Goal: Find specific page/section: Find specific page/section

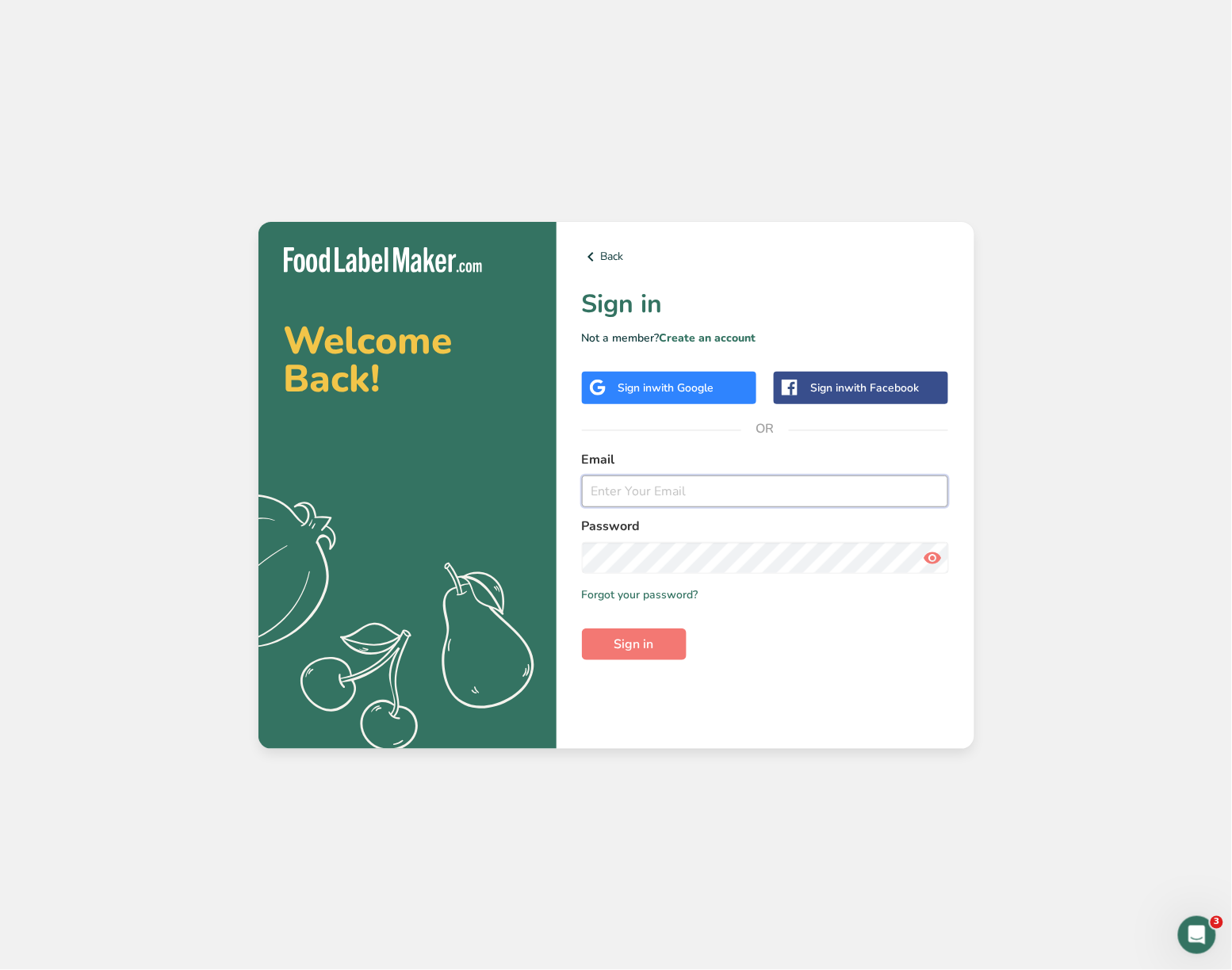
click at [788, 495] on input "email" at bounding box center [765, 492] width 367 height 31
type input "[EMAIL_ADDRESS][DOMAIN_NAME]"
click at [582, 629] on button "Sign in" at bounding box center [634, 645] width 104 height 31
click at [937, 552] on icon at bounding box center [932, 558] width 19 height 28
click at [582, 629] on button "Sign in" at bounding box center [634, 645] width 104 height 31
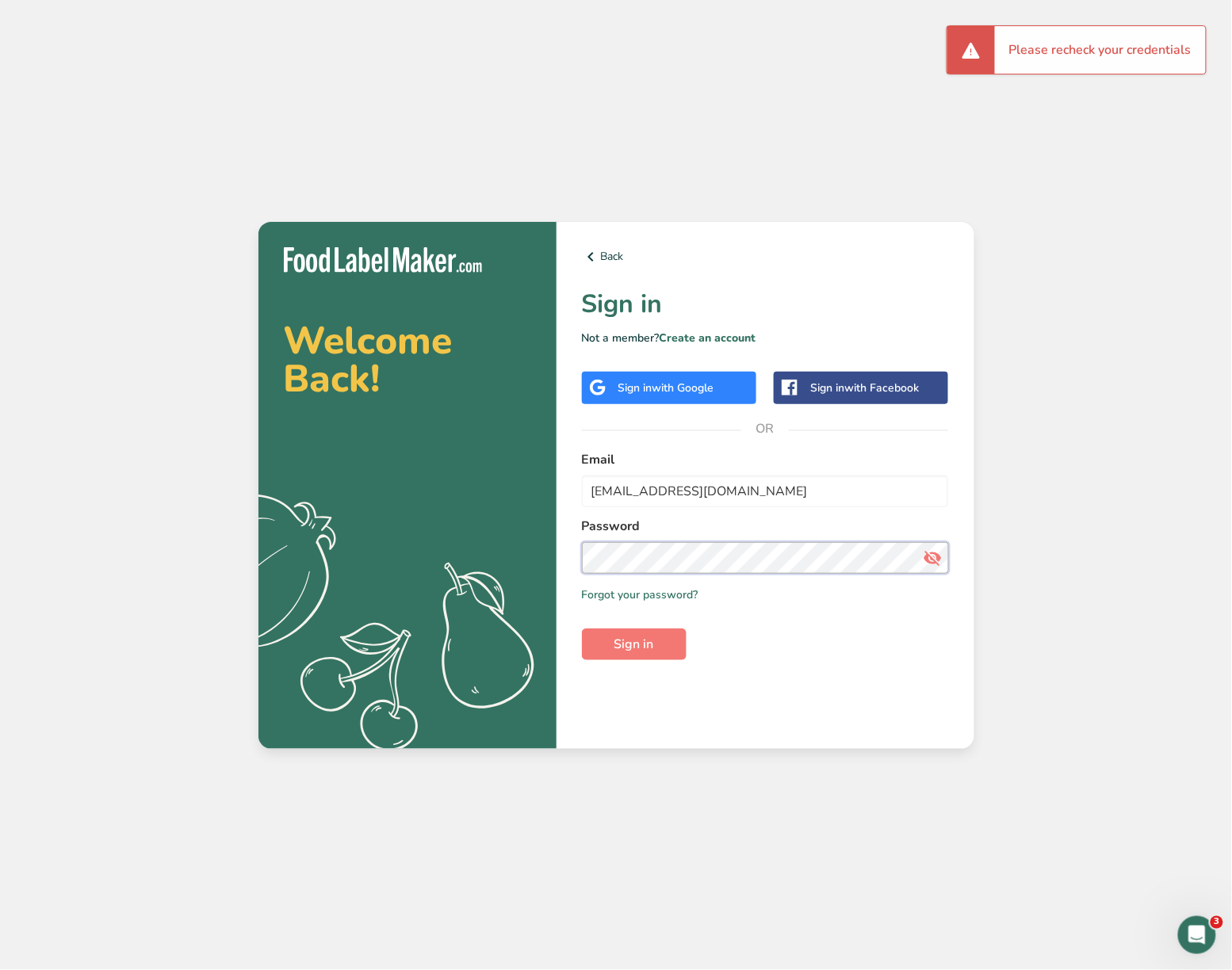
click at [582, 629] on button "Sign in" at bounding box center [634, 645] width 104 height 31
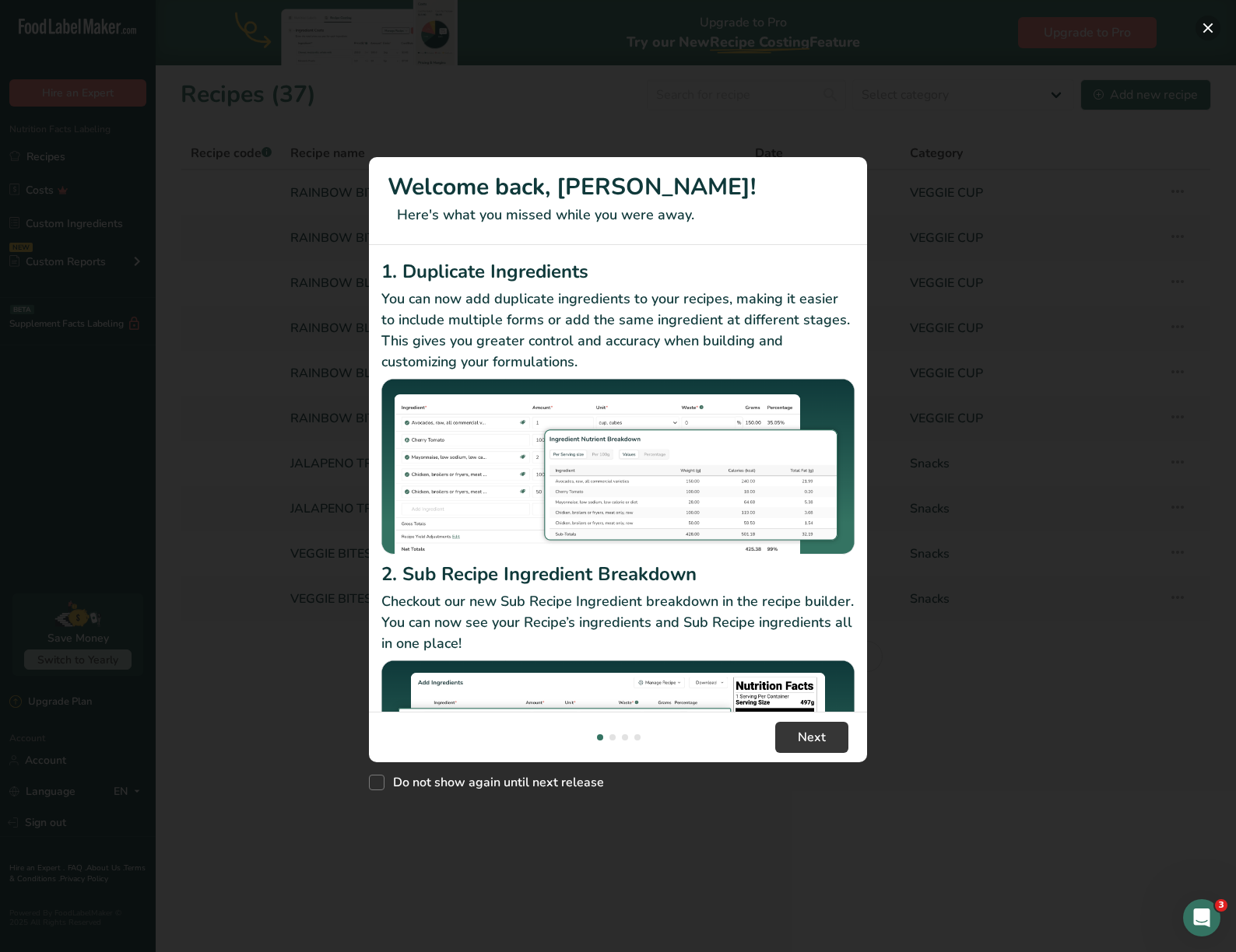
click at [1209, 25] on button "New Features" at bounding box center [1208, 28] width 25 height 25
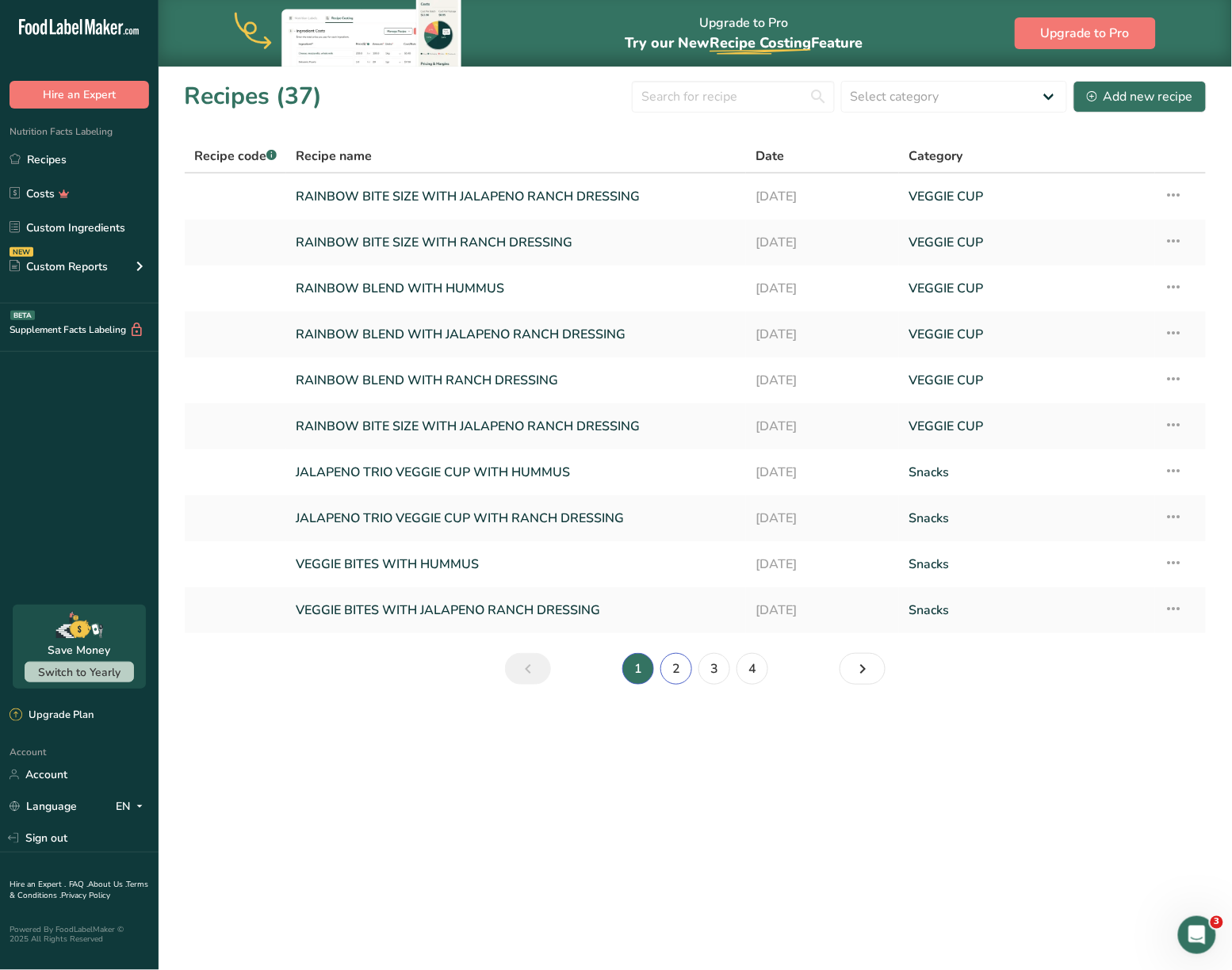
click at [677, 671] on link "2" at bounding box center [676, 669] width 31 height 31
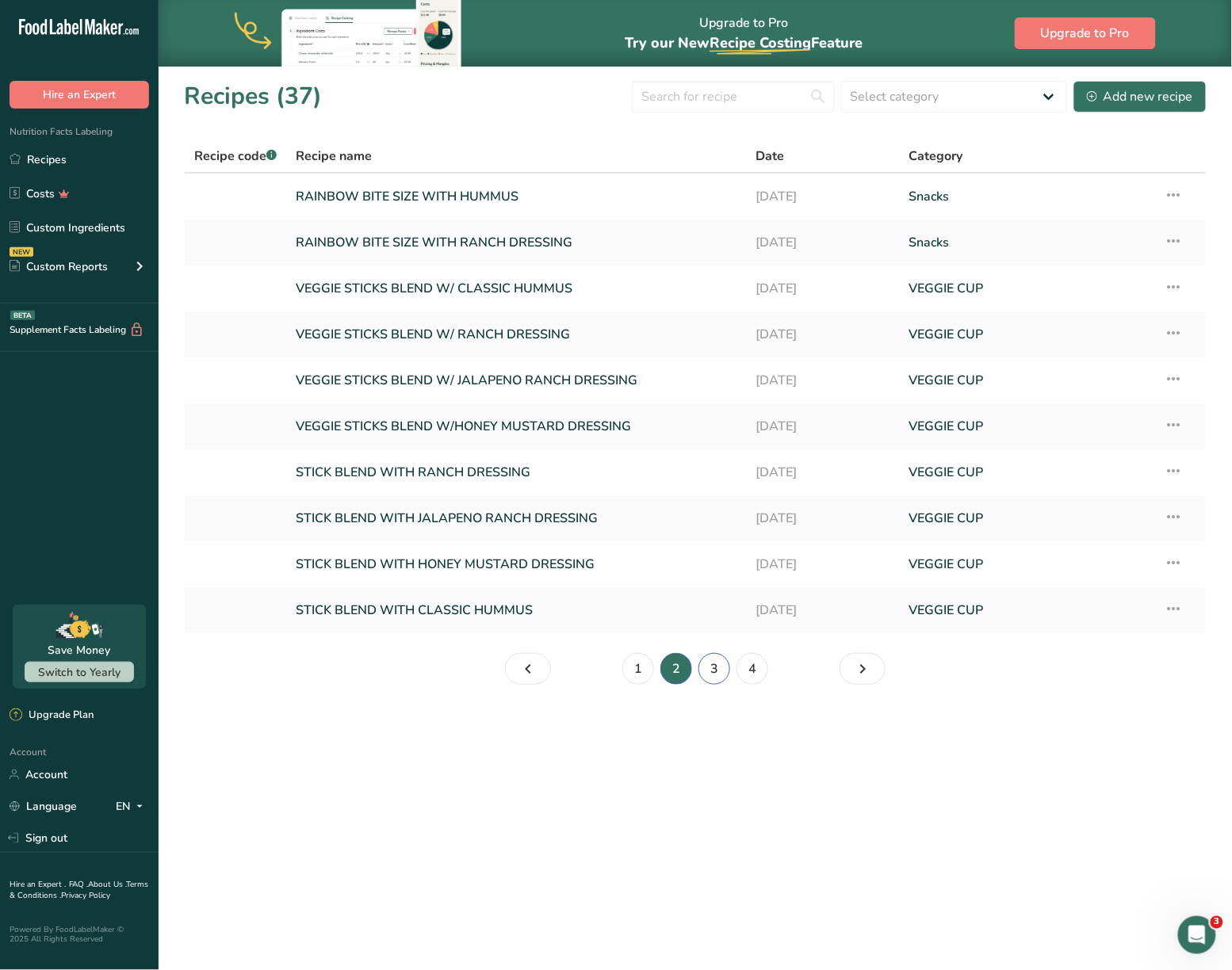
click at [718, 669] on link "3" at bounding box center [714, 669] width 31 height 31
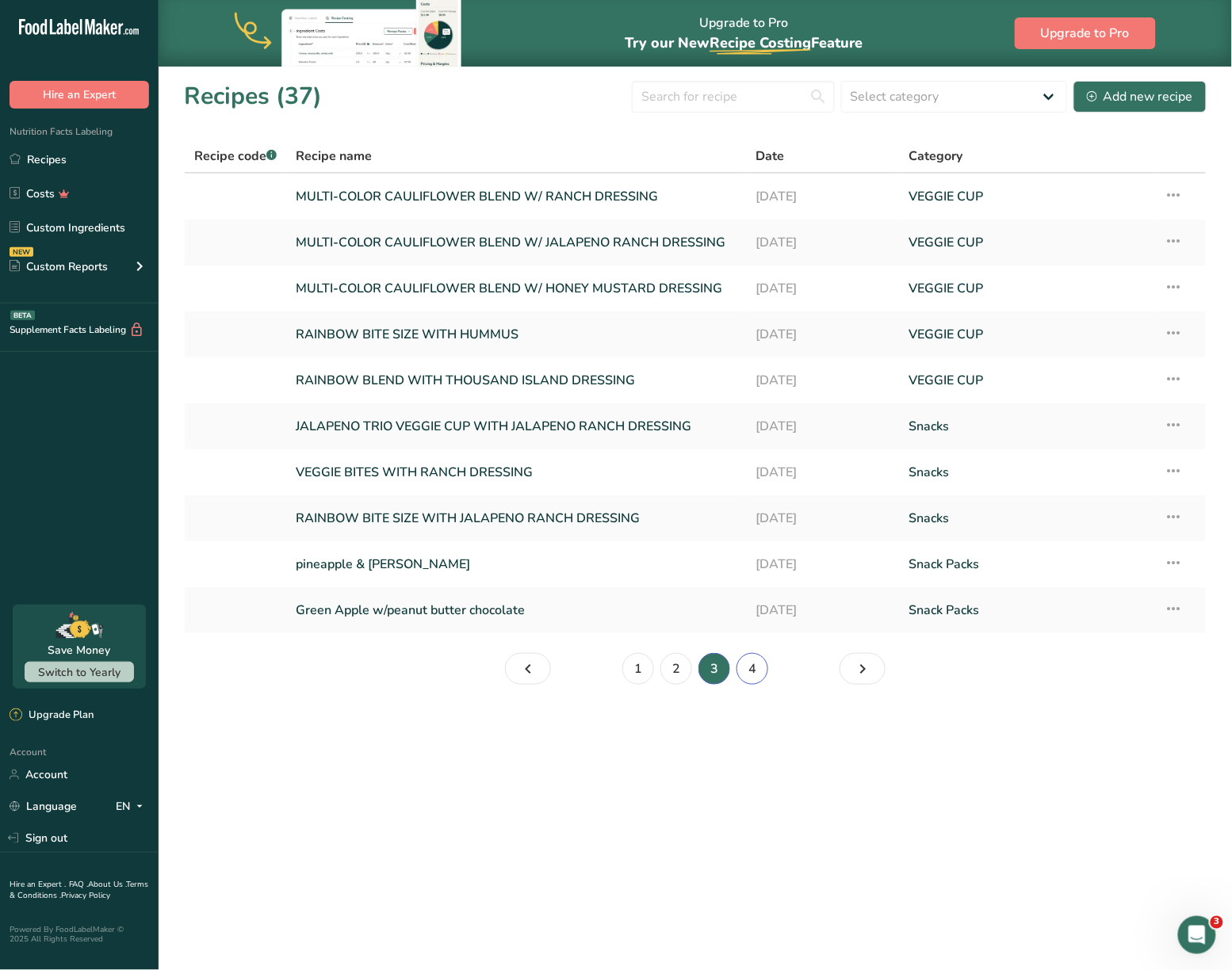
click at [759, 675] on link "4" at bounding box center [752, 669] width 31 height 31
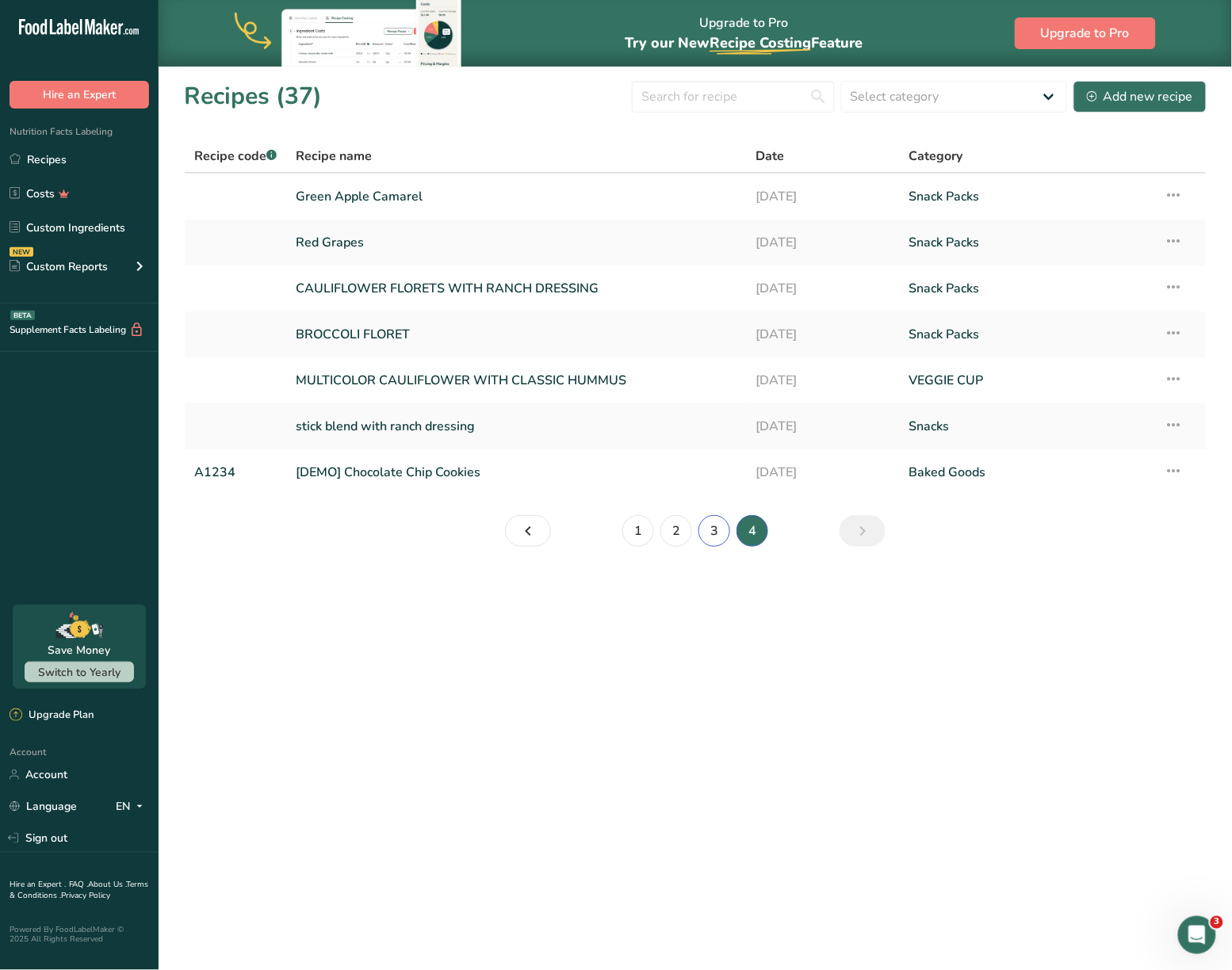
click at [713, 521] on link "3" at bounding box center [714, 531] width 31 height 31
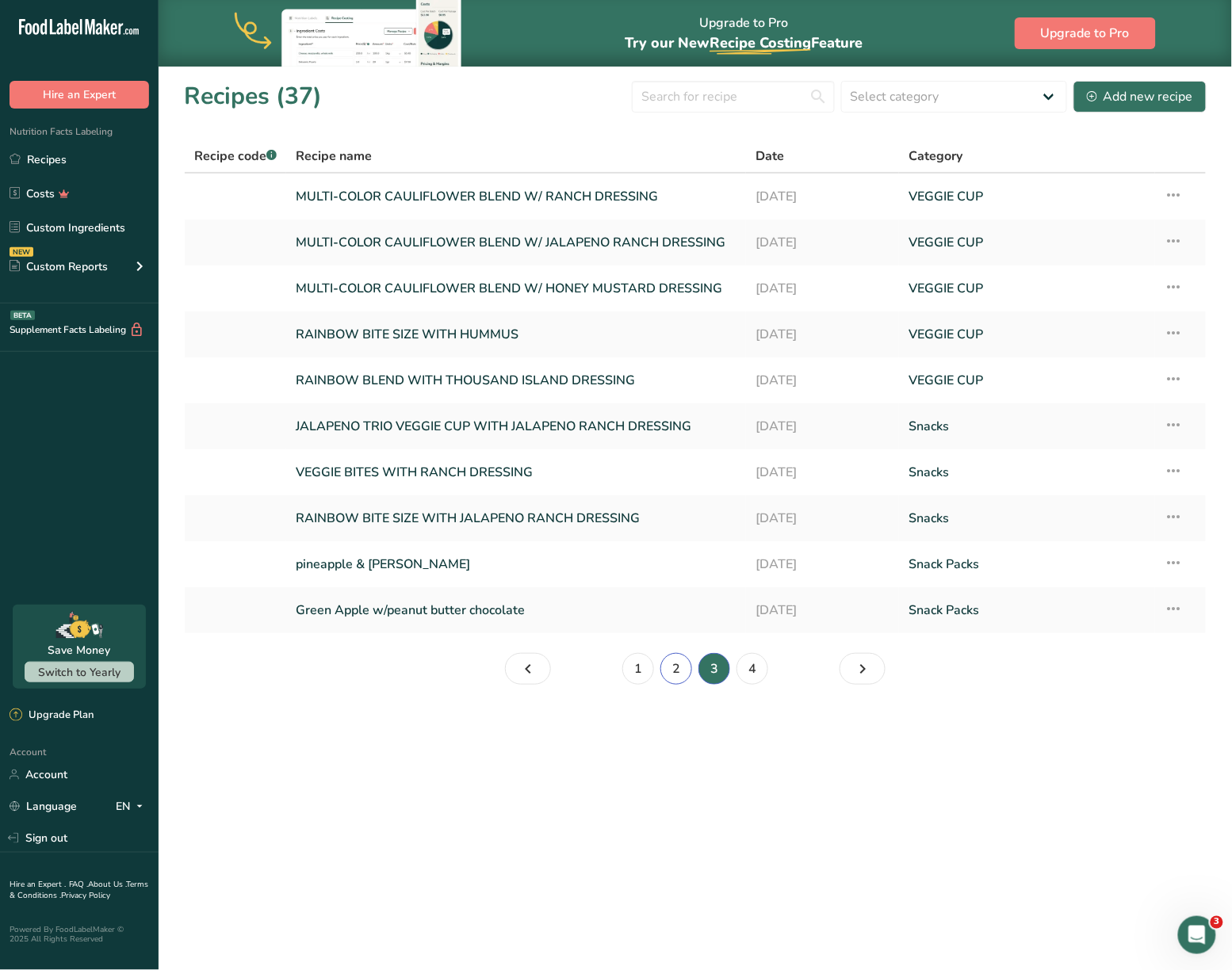
click at [679, 675] on link "2" at bounding box center [676, 669] width 31 height 31
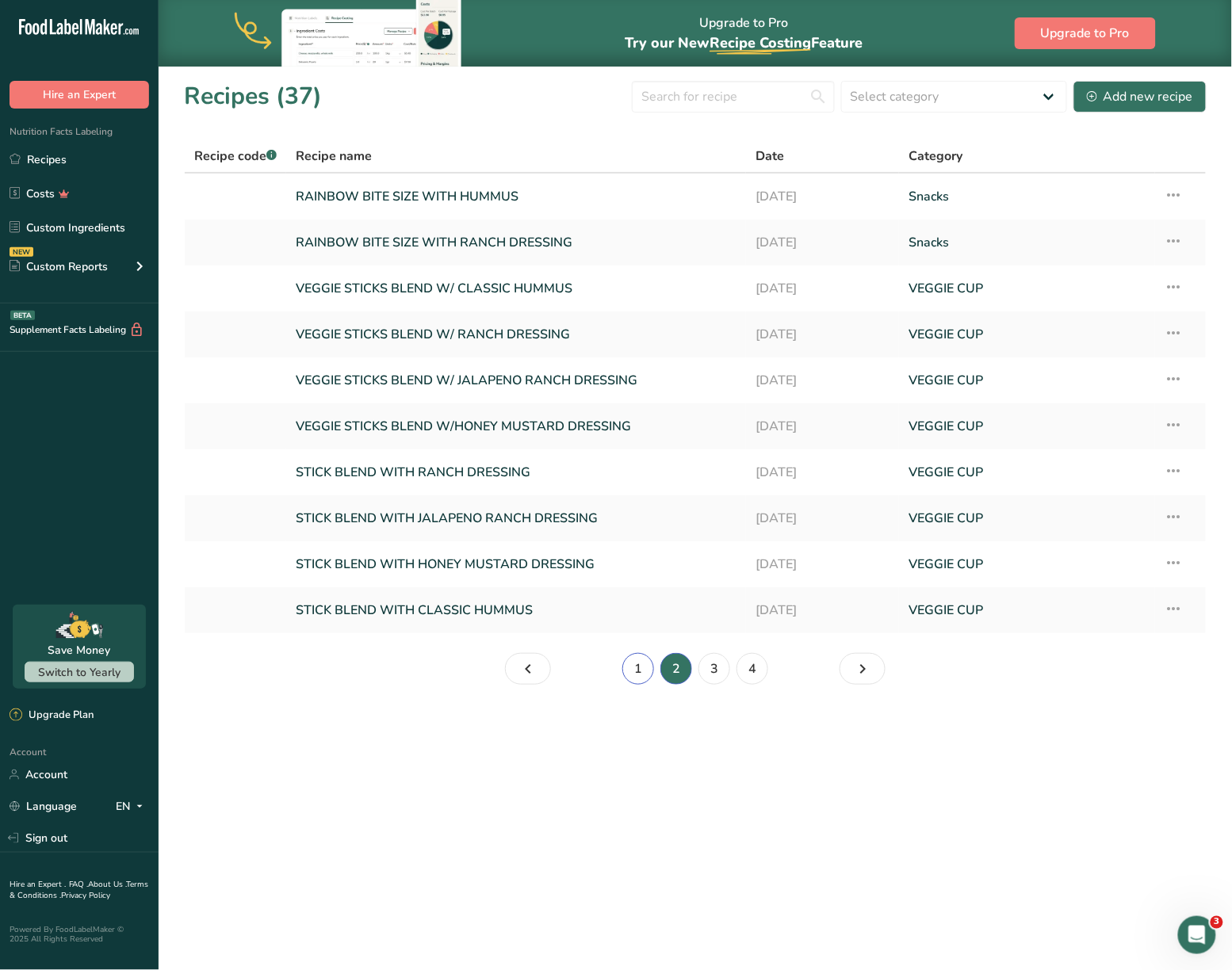
click at [642, 674] on link "1" at bounding box center [638, 669] width 31 height 31
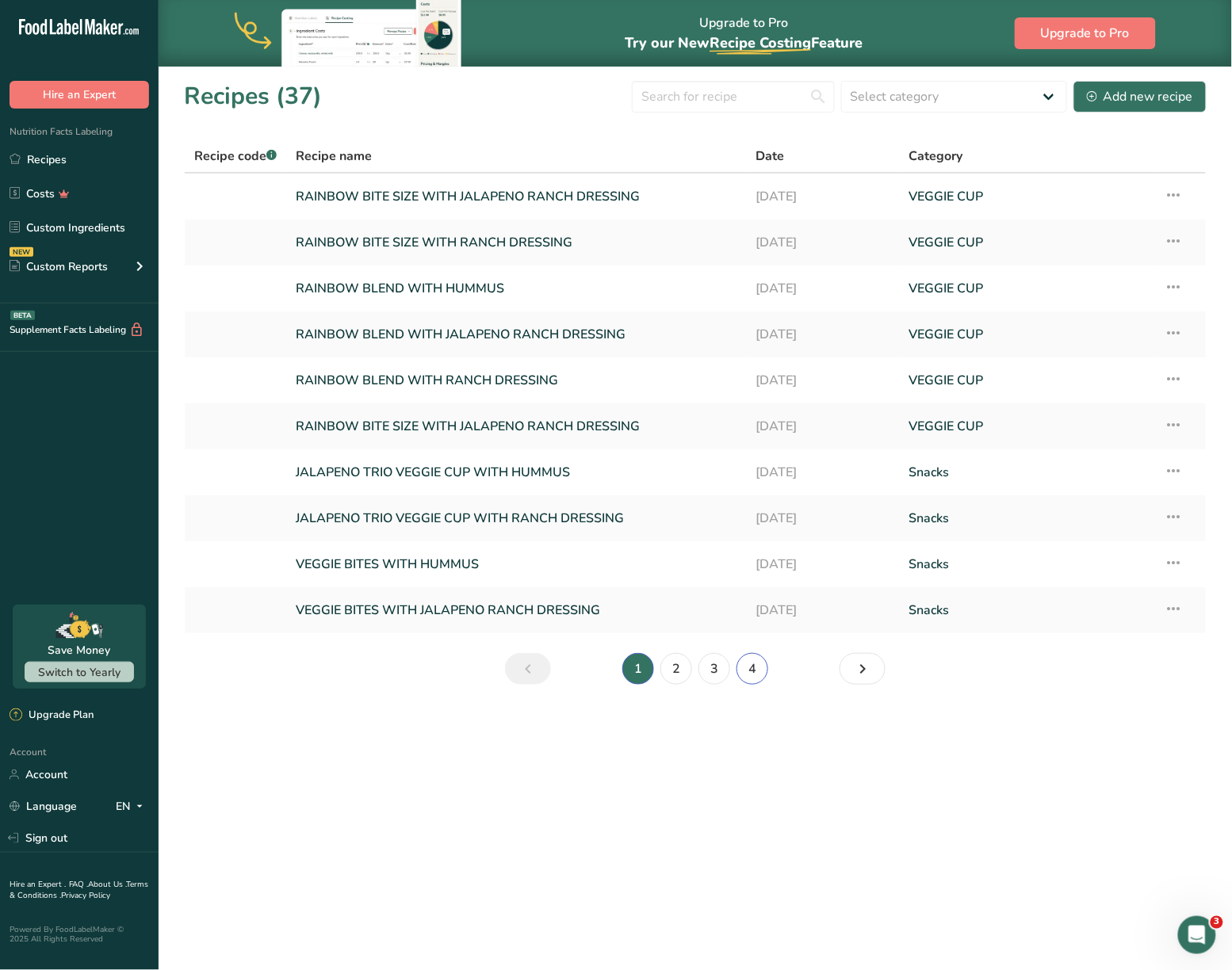
click at [743, 668] on link "4" at bounding box center [752, 669] width 31 height 31
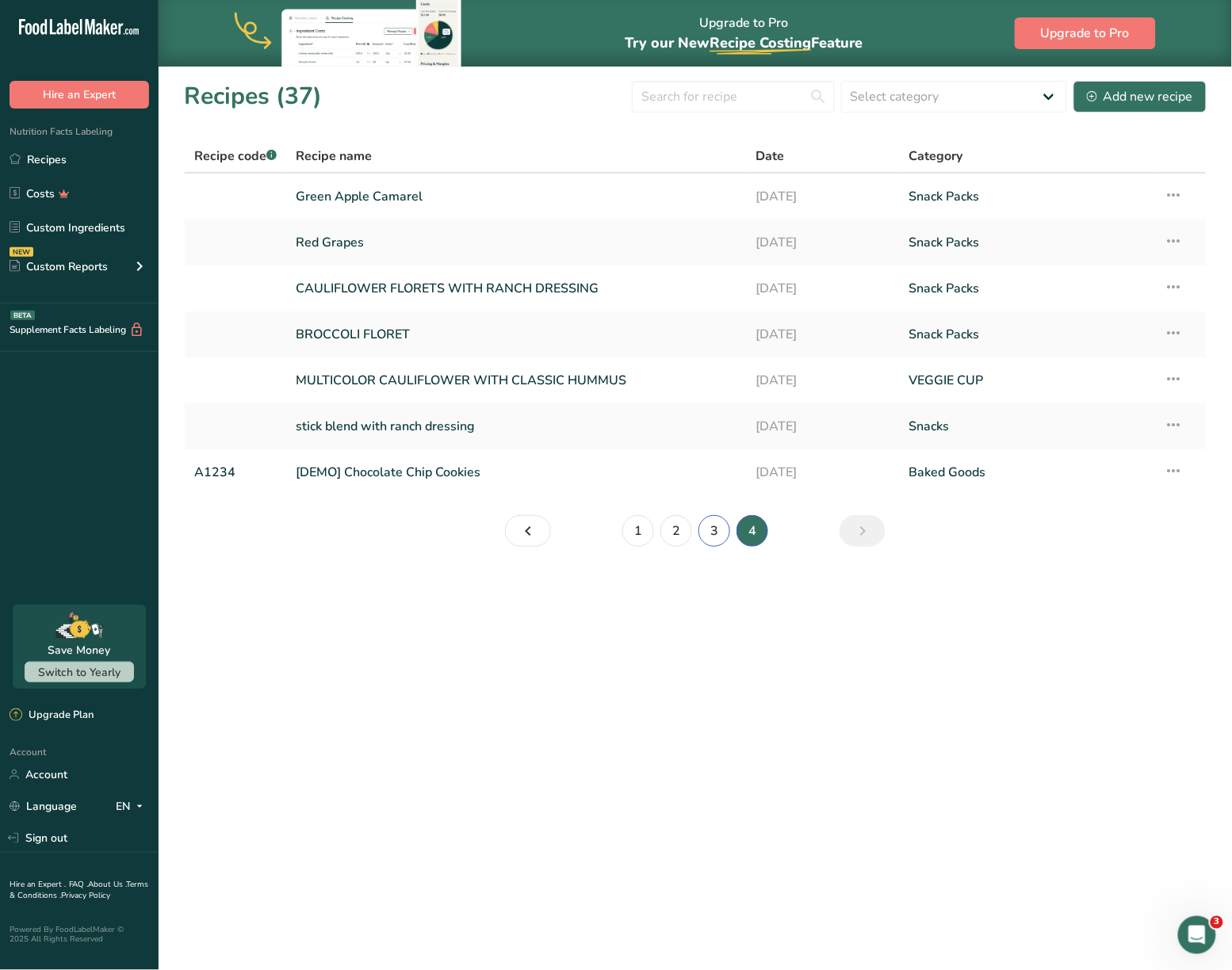
click at [713, 536] on link "3" at bounding box center [714, 531] width 31 height 31
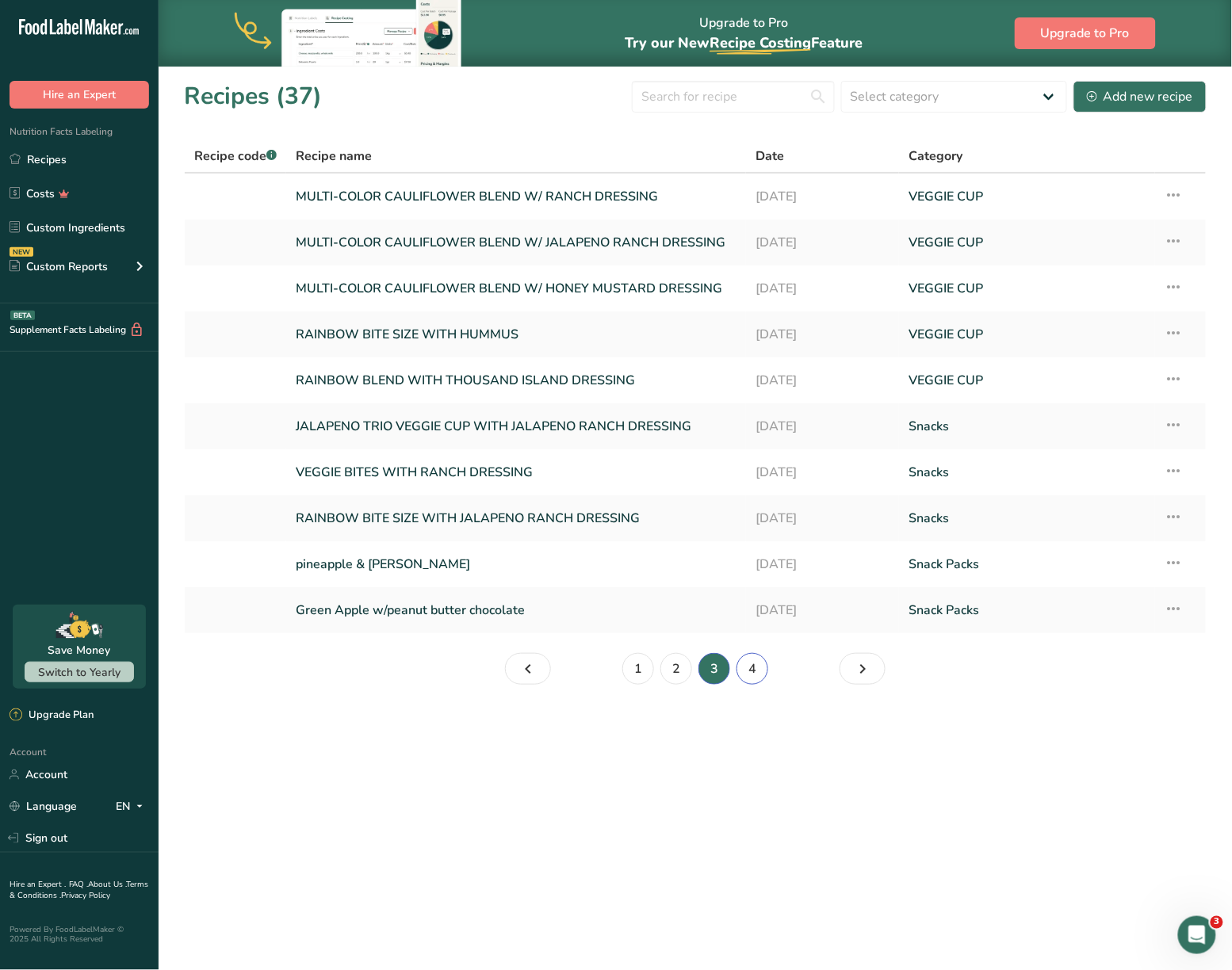
click at [751, 660] on link "4" at bounding box center [752, 669] width 31 height 31
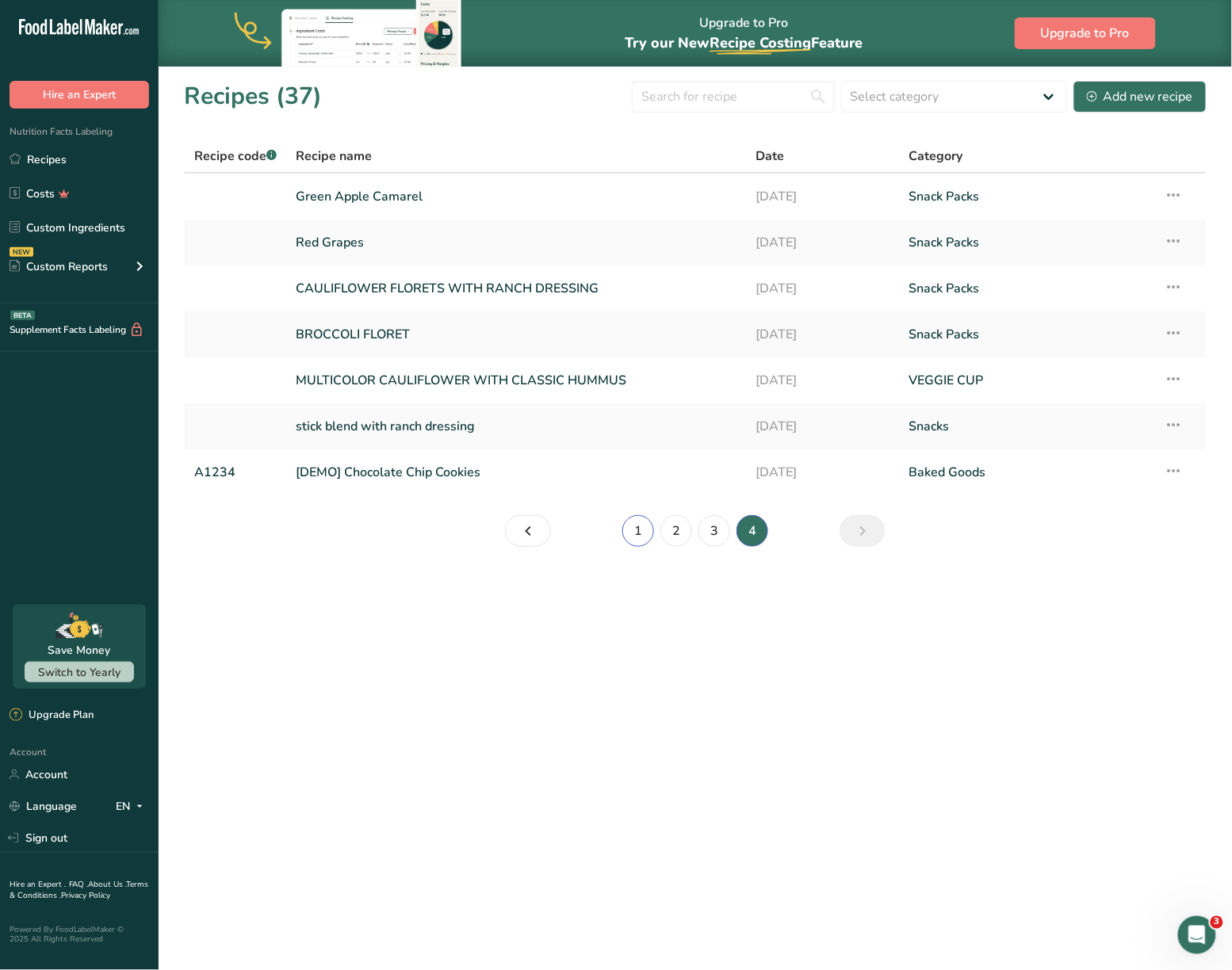
click at [649, 535] on link "1" at bounding box center [638, 531] width 31 height 31
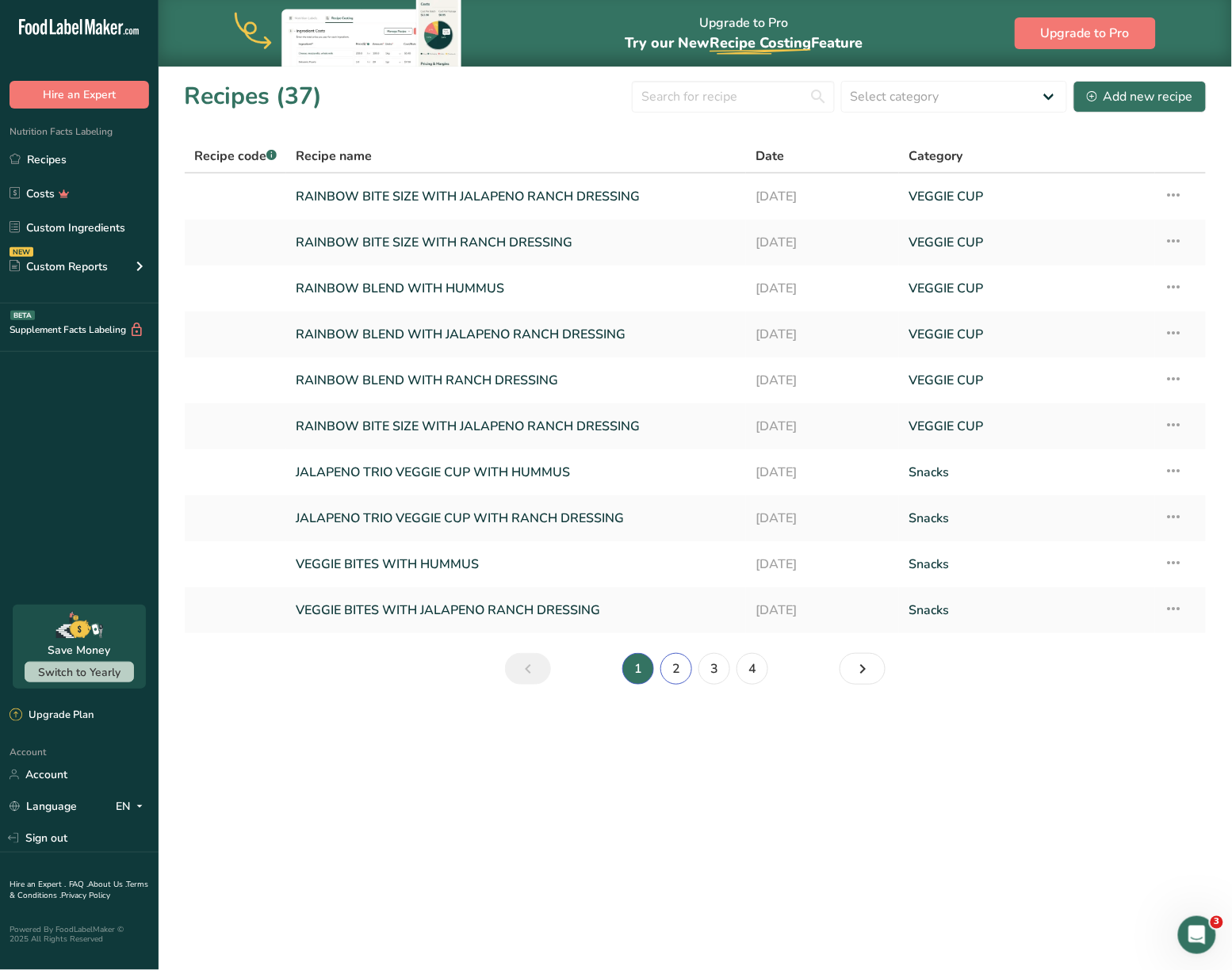
click at [682, 662] on link "2" at bounding box center [676, 669] width 31 height 31
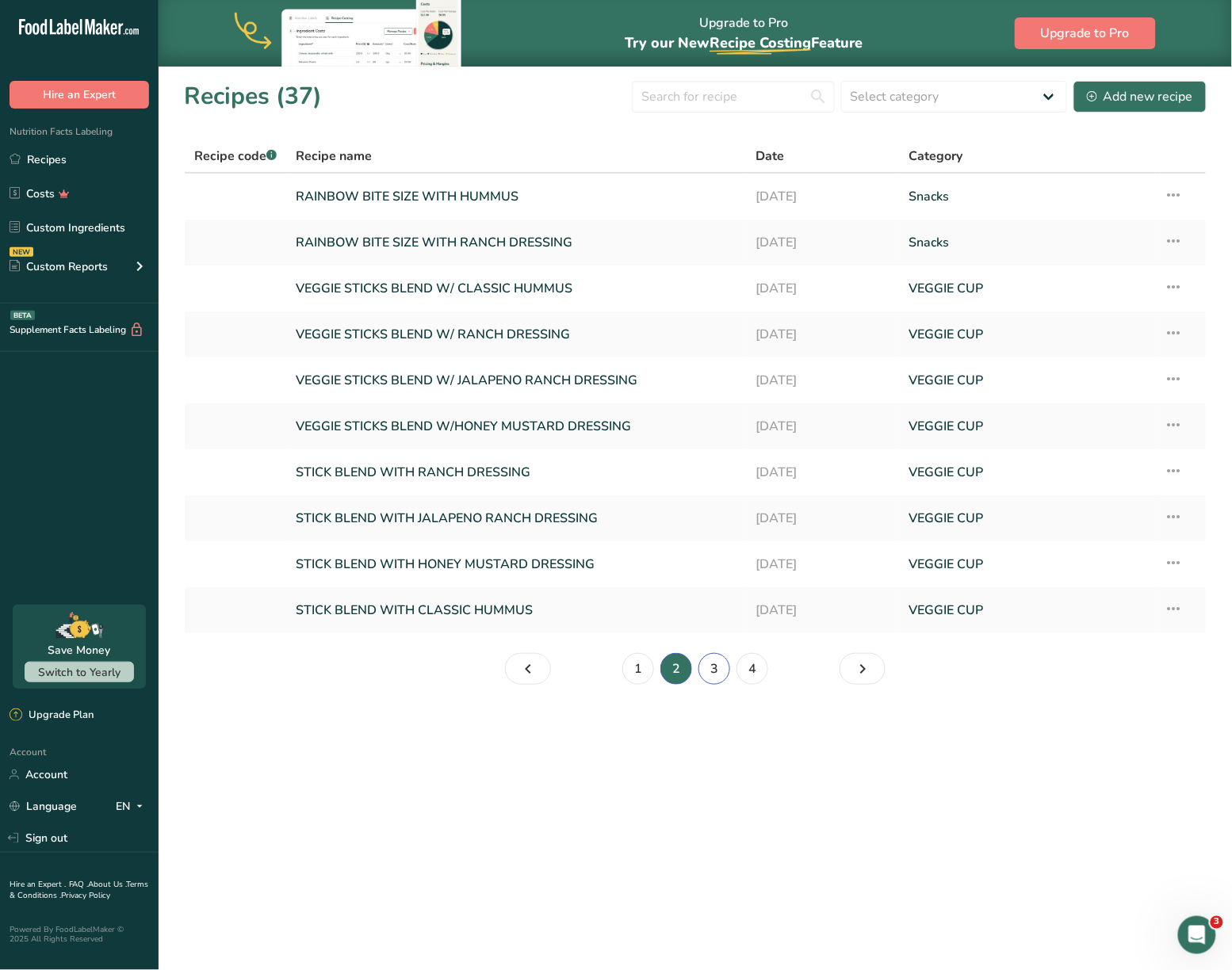
click at [713, 668] on link "3" at bounding box center [714, 669] width 31 height 31
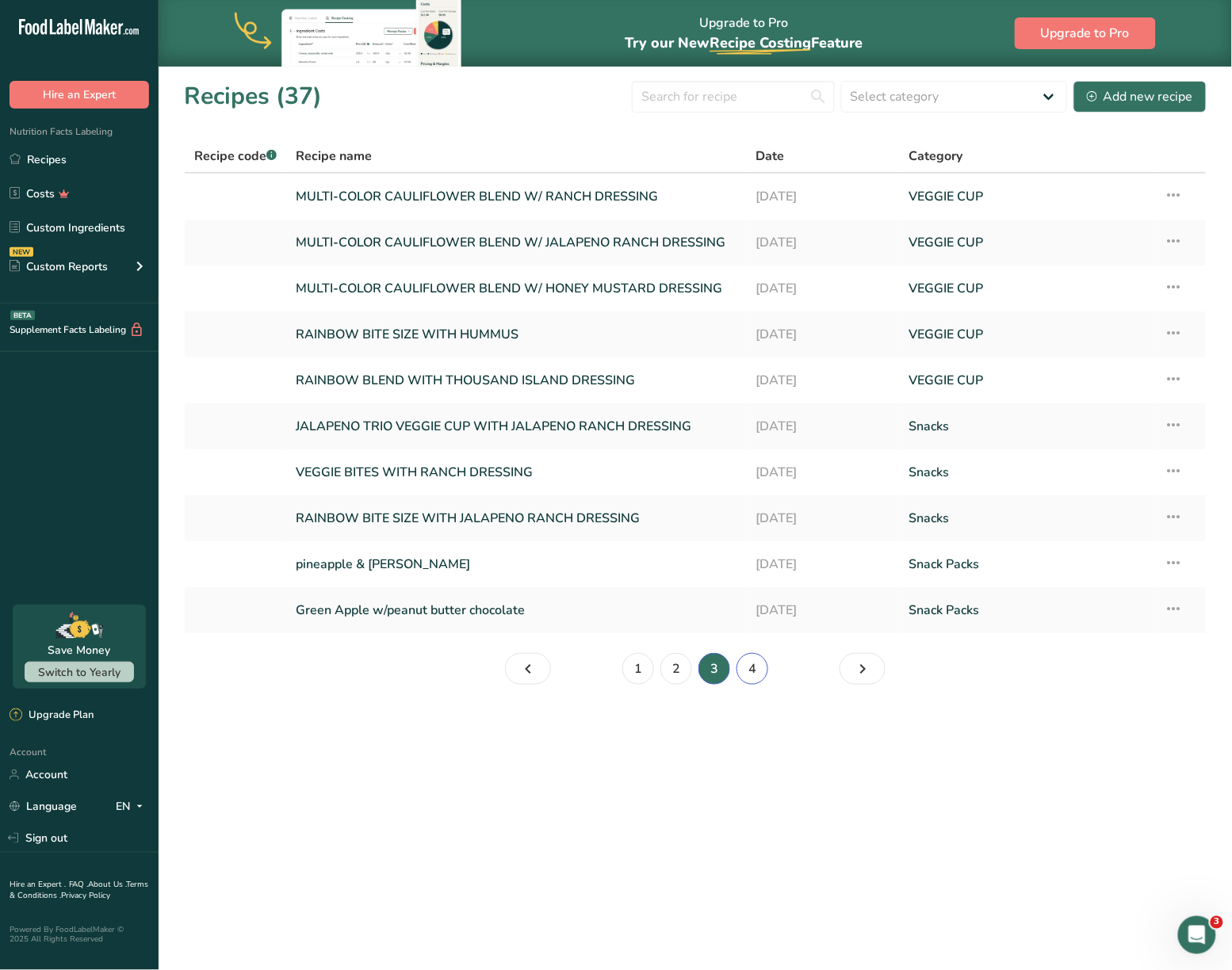
click at [750, 669] on link "4" at bounding box center [752, 669] width 31 height 31
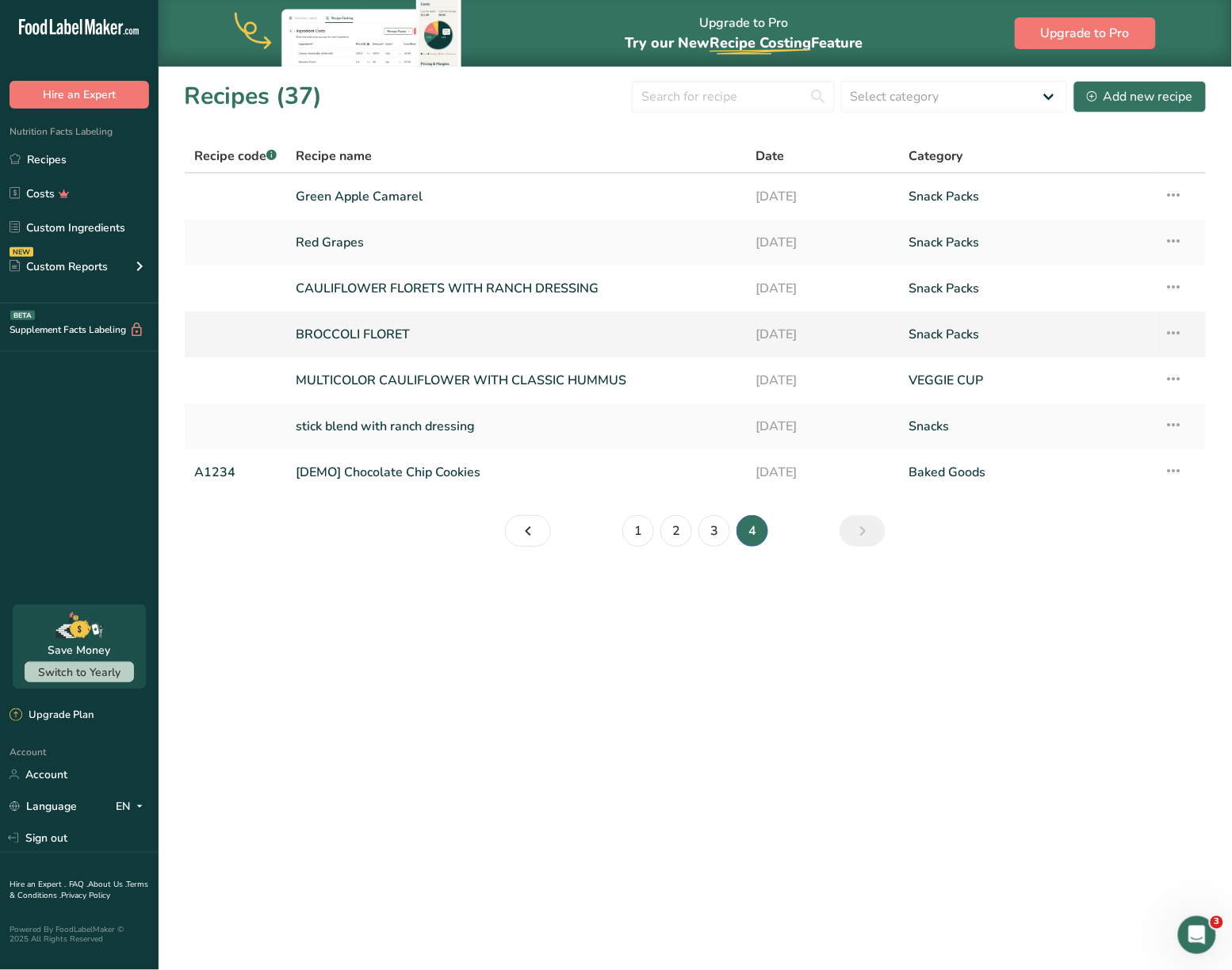
click at [362, 327] on link "BROCCOLI FLORET" at bounding box center [515, 334] width 441 height 33
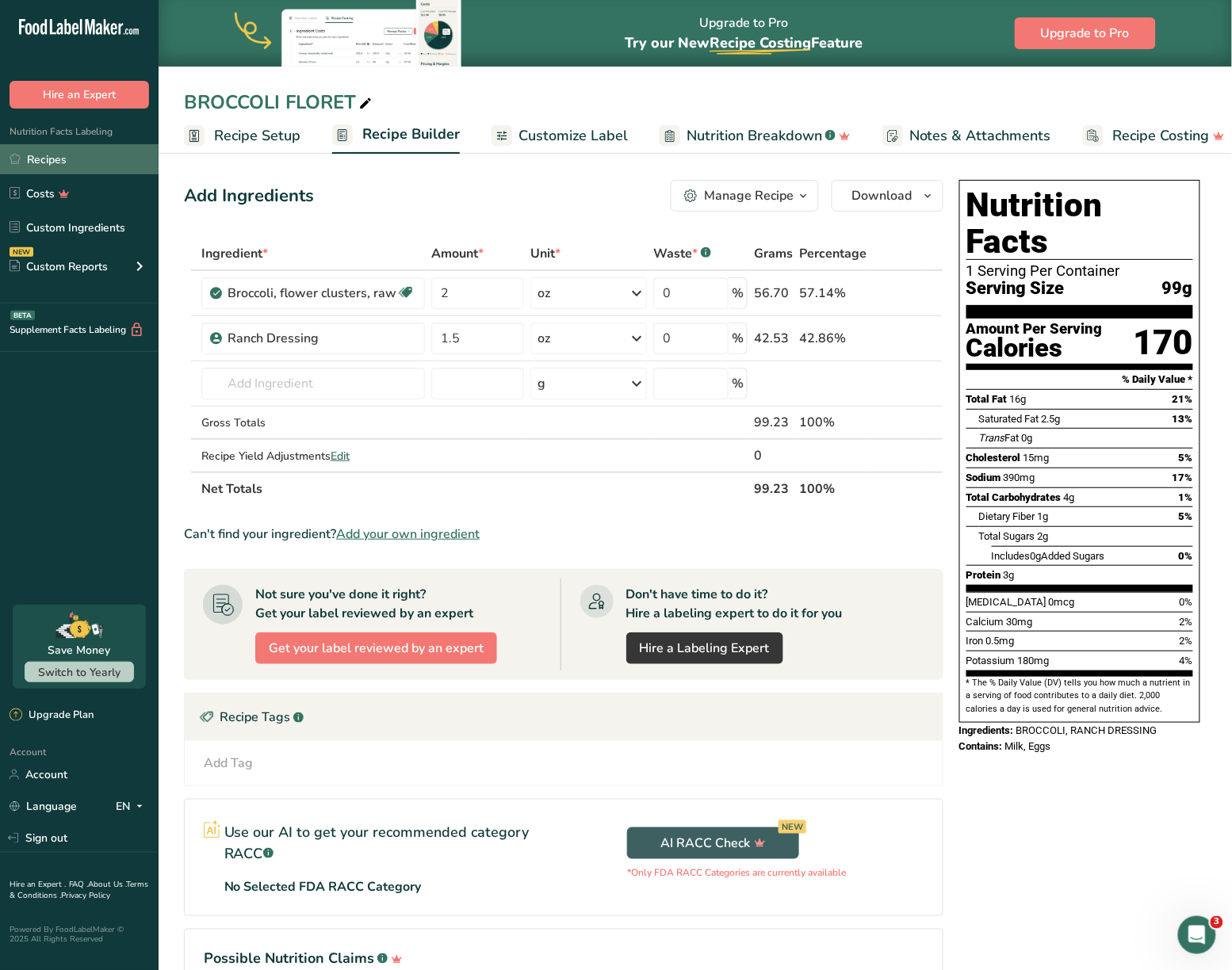
click at [55, 151] on link "Recipes" at bounding box center [79, 159] width 159 height 30
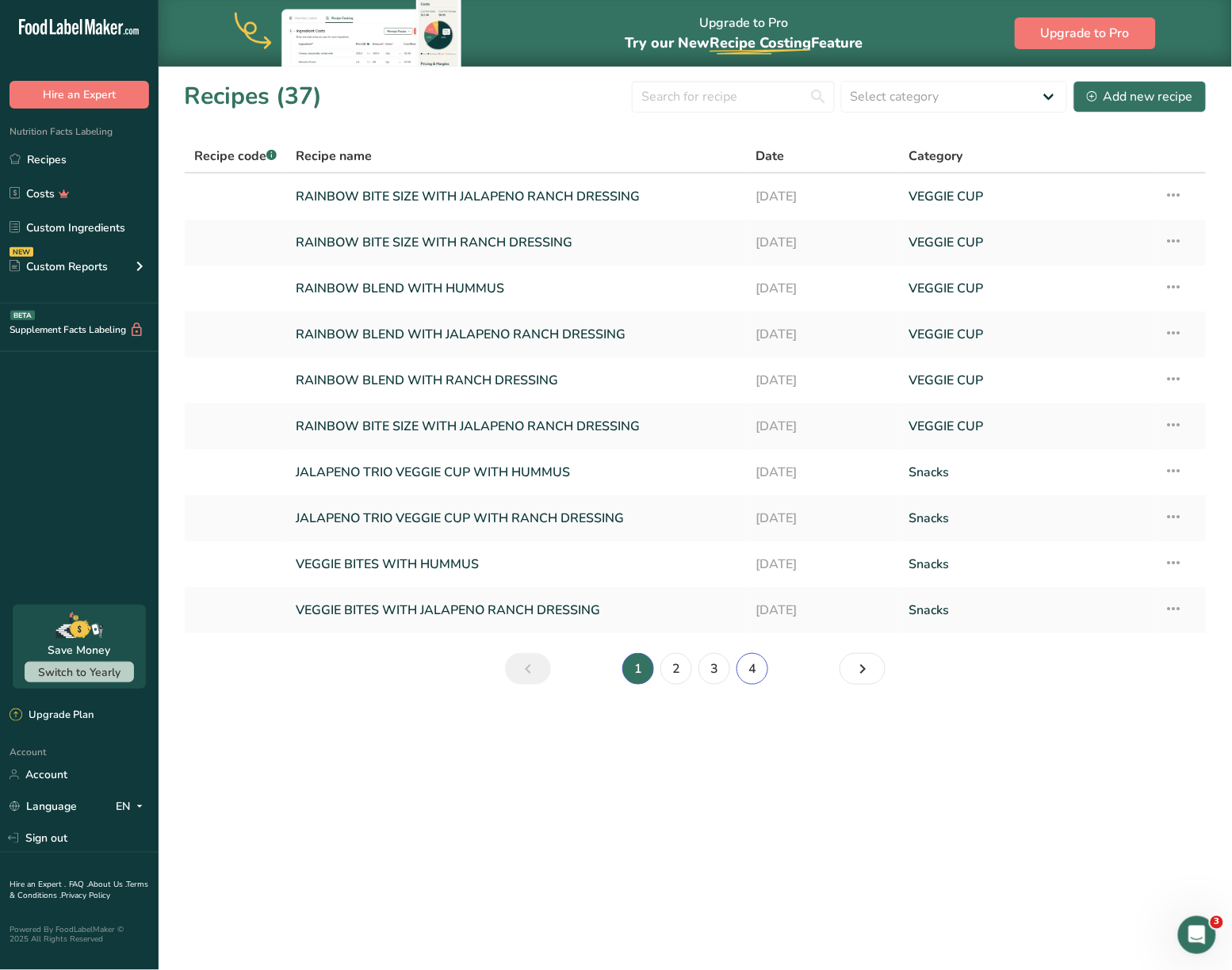
click at [752, 669] on link "4" at bounding box center [752, 669] width 31 height 31
